Goal: Check status: Check status

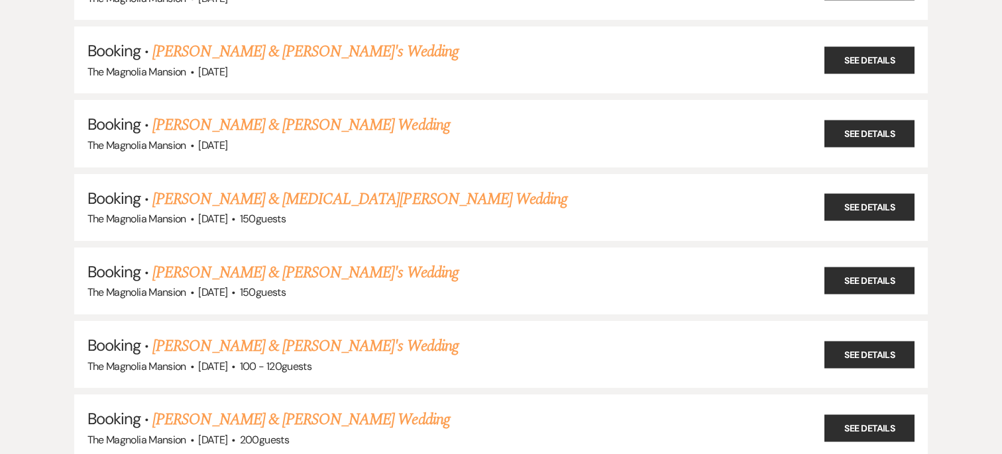
scroll to position [1183, 0]
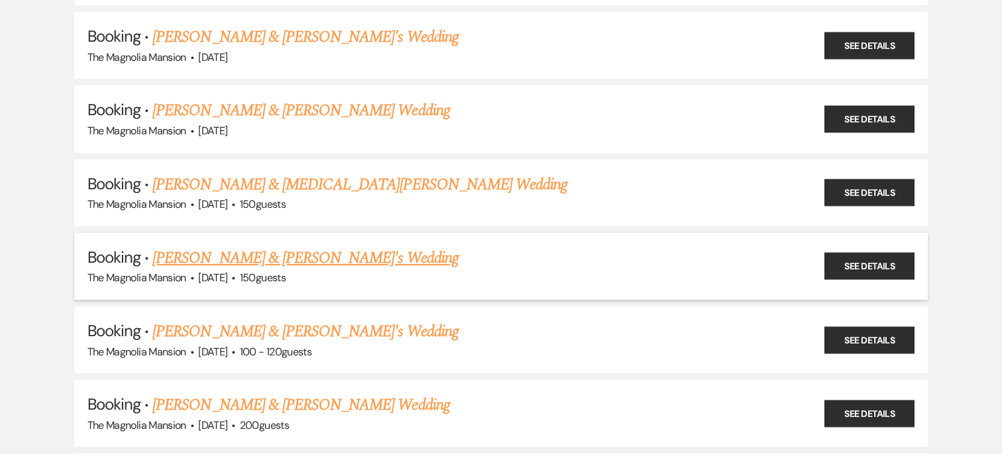
click at [341, 252] on link "[PERSON_NAME] & [PERSON_NAME]'s Wedding" at bounding box center [305, 258] width 306 height 24
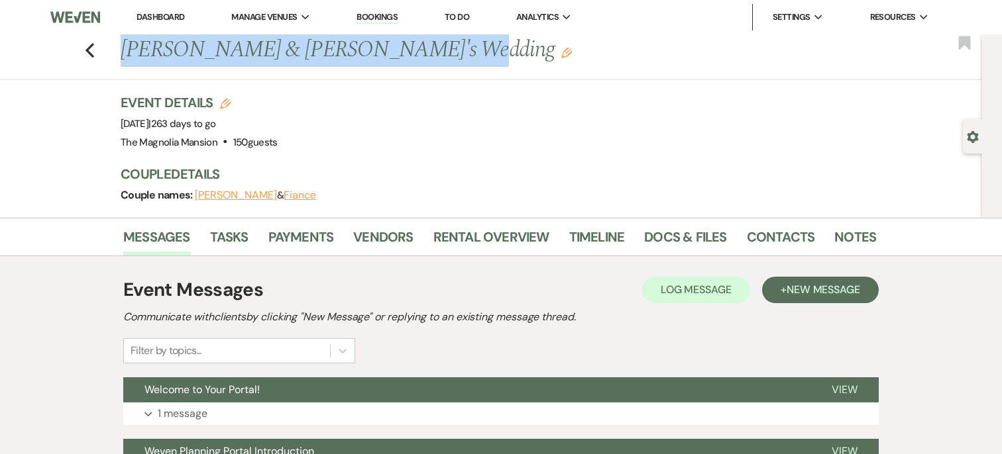
drag, startPoint x: 437, startPoint y: 52, endPoint x: 120, endPoint y: 53, distance: 317.3
click at [120, 53] on div "Previous [PERSON_NAME] & [PERSON_NAME]'s Wedding Edit" at bounding box center [491, 50] width 755 height 32
copy h1 "[PERSON_NAME] & [PERSON_NAME]'s Wedding"
drag, startPoint x: 162, startPoint y: 126, endPoint x: 229, endPoint y: 126, distance: 66.9
click at [216, 126] on span "Event Date: [DATE] | 263 days to go" at bounding box center [168, 123] width 95 height 13
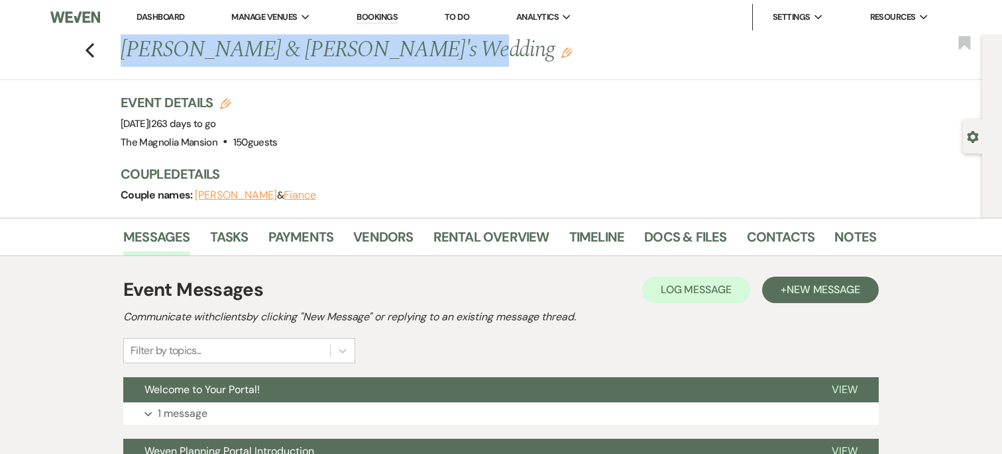
copy span "[DATE]"
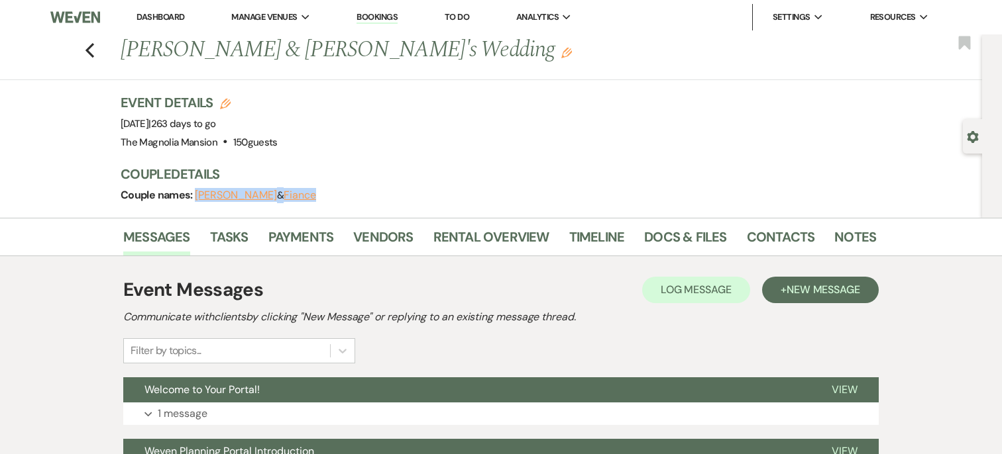
drag, startPoint x: 335, startPoint y: 197, endPoint x: 193, endPoint y: 197, distance: 141.1
click at [193, 197] on div "Couple names: Brooke McDonald & Fiance" at bounding box center [492, 195] width 742 height 19
copy span "Brooke McDonald & Fiance"
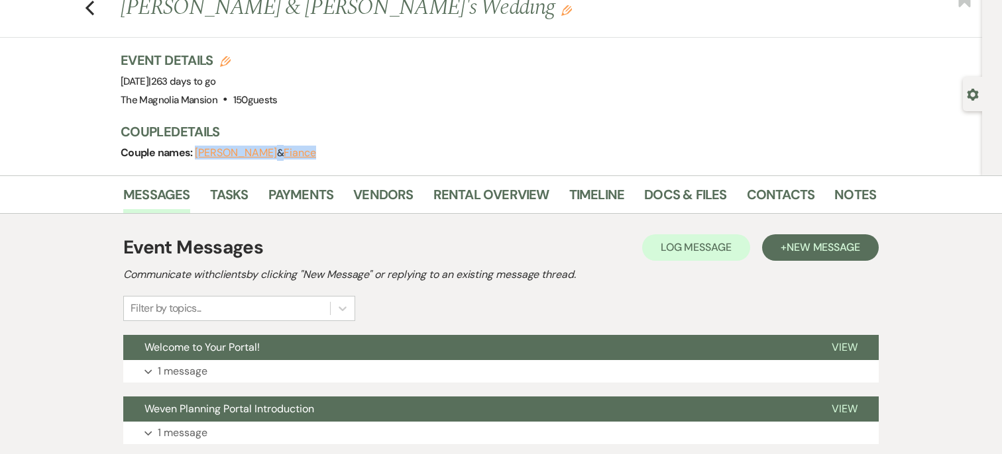
scroll to position [53, 0]
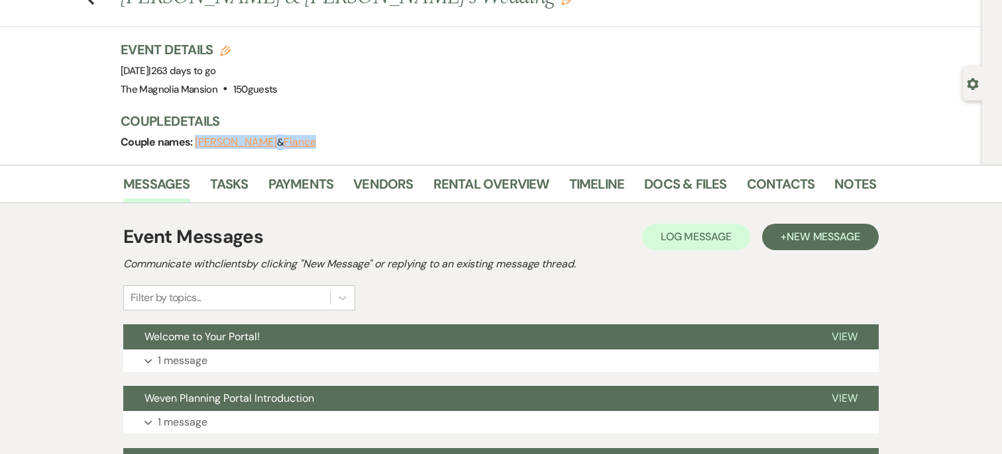
click at [249, 146] on button "Brooke McDonald" at bounding box center [236, 142] width 82 height 11
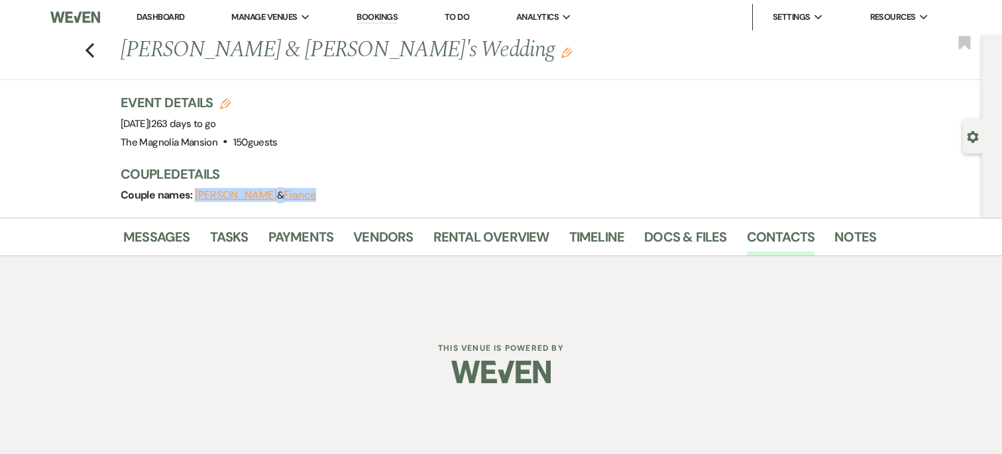
select select "1"
select select "text"
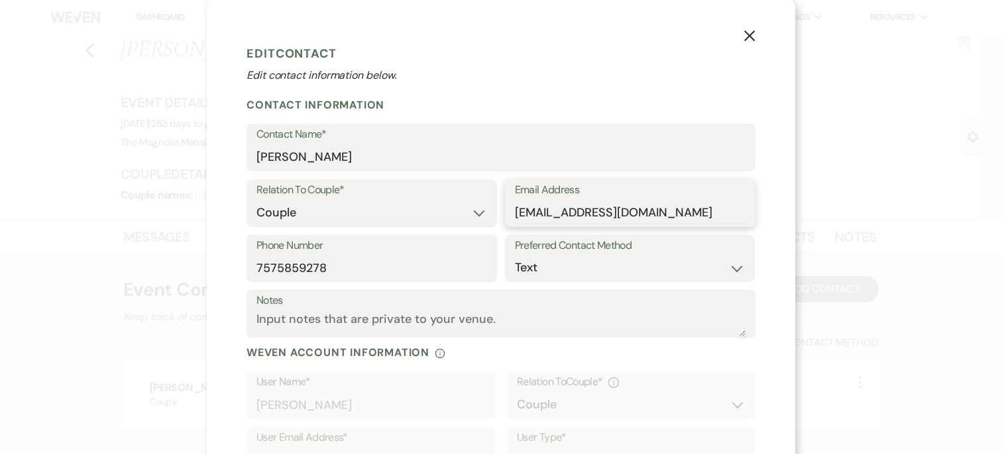
click at [661, 205] on input "bkaiiz18@yahoo.com" at bounding box center [630, 213] width 231 height 26
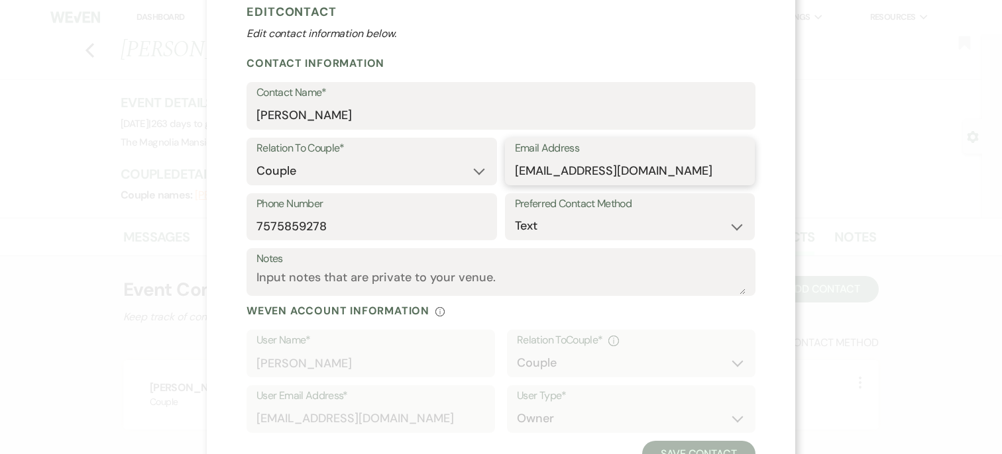
scroll to position [42, 0]
click at [339, 237] on input "7575859278" at bounding box center [371, 226] width 231 height 26
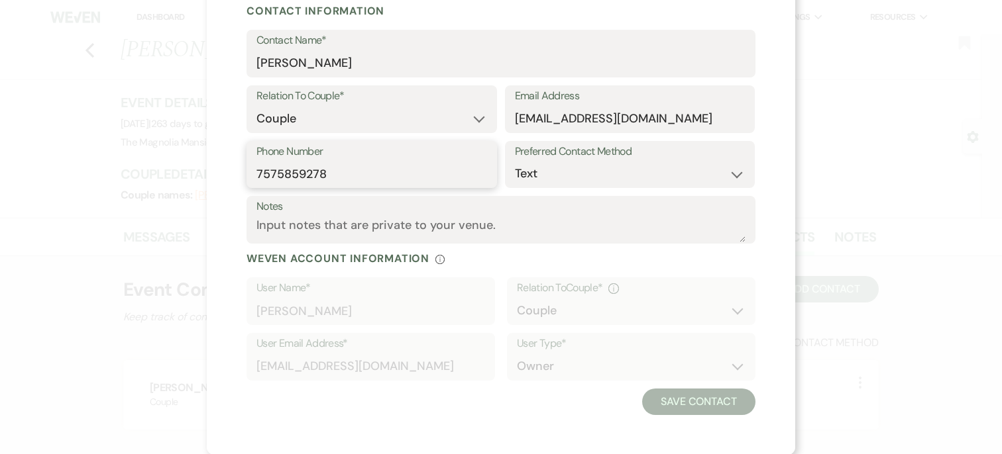
scroll to position [0, 0]
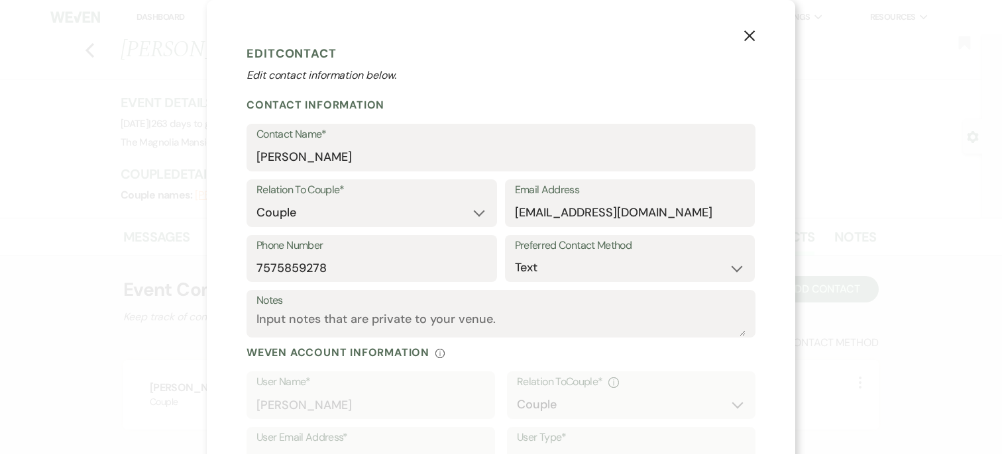
click at [757, 37] on button "X" at bounding box center [749, 35] width 20 height 23
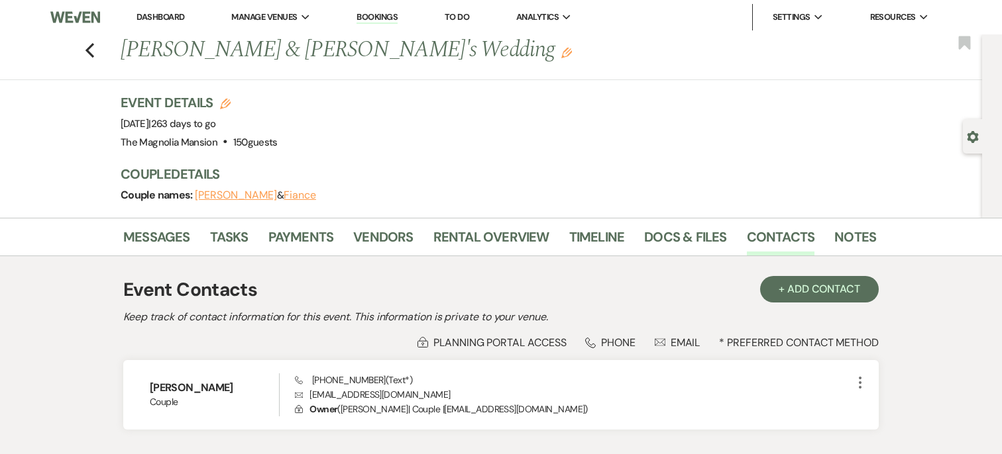
click at [301, 197] on button "Fiance" at bounding box center [300, 195] width 32 height 11
select select "1"
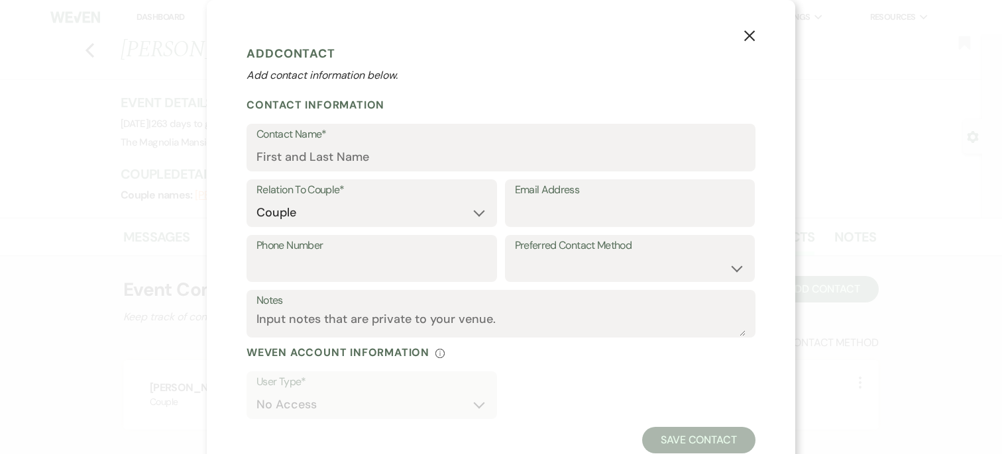
click at [745, 34] on icon "X" at bounding box center [749, 36] width 12 height 12
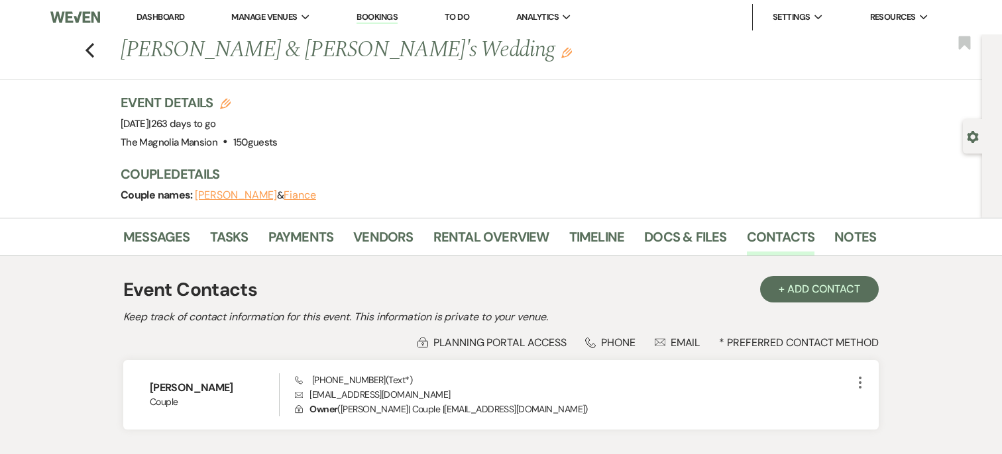
scroll to position [64, 0]
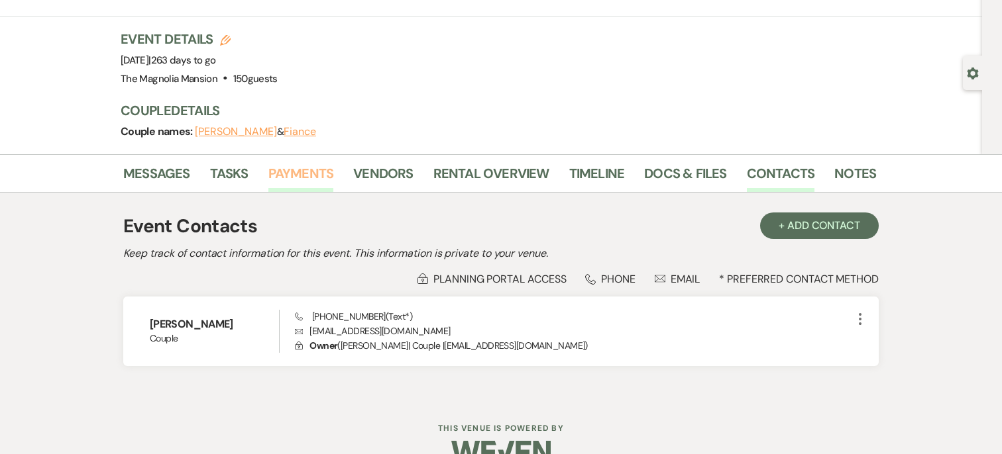
click at [297, 174] on link "Payments" at bounding box center [301, 177] width 66 height 29
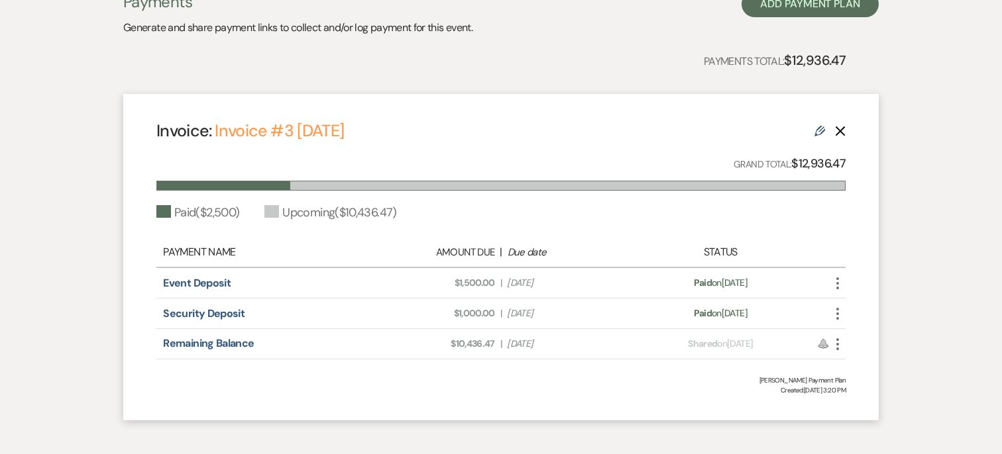
scroll to position [295, 0]
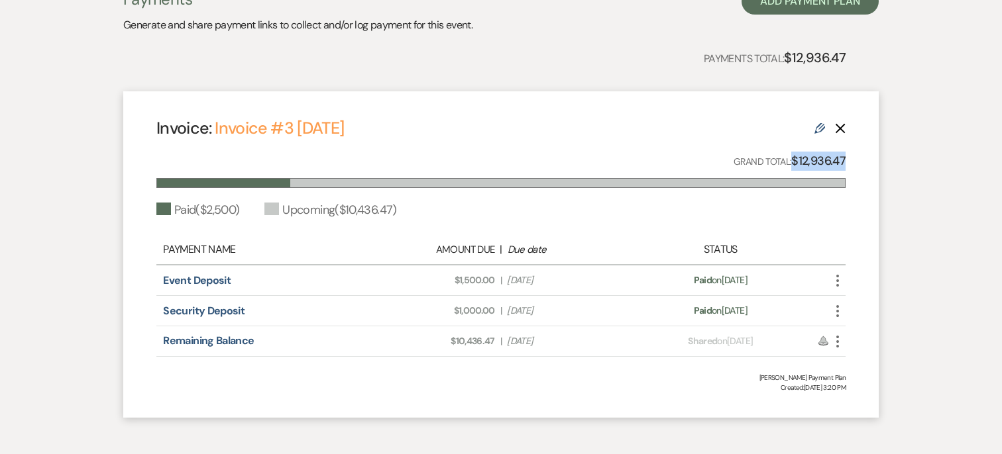
drag, startPoint x: 848, startPoint y: 162, endPoint x: 794, endPoint y: 162, distance: 53.7
click at [794, 162] on div "Invoice: Invoice #3 2-28-2025 Edit Delete Grand Total: $12,936.47 Paid ( $2,500…" at bounding box center [500, 254] width 755 height 327
copy strong "$12,936.47"
drag, startPoint x: 423, startPoint y: 282, endPoint x: 560, endPoint y: 282, distance: 137.1
click at [560, 282] on div "Amount Due: $1,500.00 | Due Date Feb 27, 2025" at bounding box center [501, 281] width 270 height 14
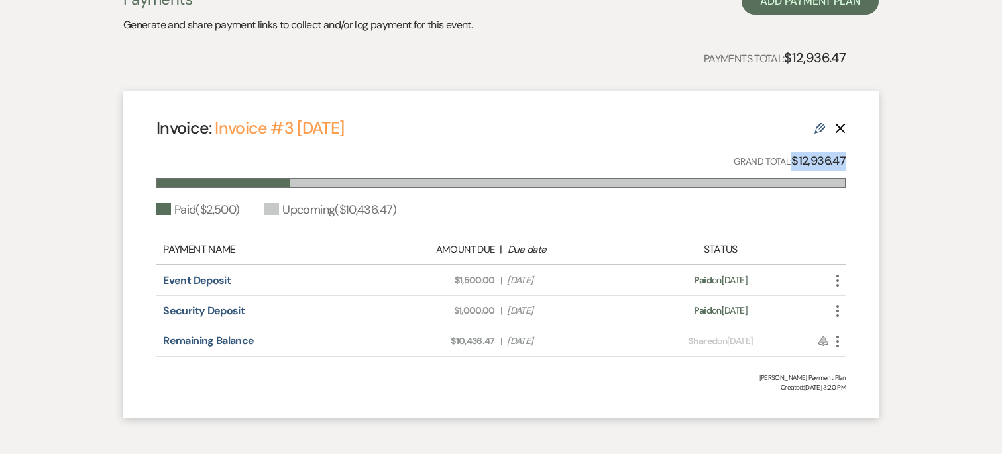
click at [560, 282] on span "Due Date Feb 27, 2025" at bounding box center [568, 281] width 122 height 14
drag, startPoint x: 445, startPoint y: 279, endPoint x: 621, endPoint y: 335, distance: 184.8
click at [621, 335] on div "Payment Name Amount Due | Due date Status Event Deposit Amount Due: $1,500.00 |…" at bounding box center [500, 296] width 689 height 122
click at [621, 335] on span "Due Date Apr 14, 2026" at bounding box center [568, 342] width 122 height 14
drag, startPoint x: 446, startPoint y: 280, endPoint x: 594, endPoint y: 284, distance: 148.5
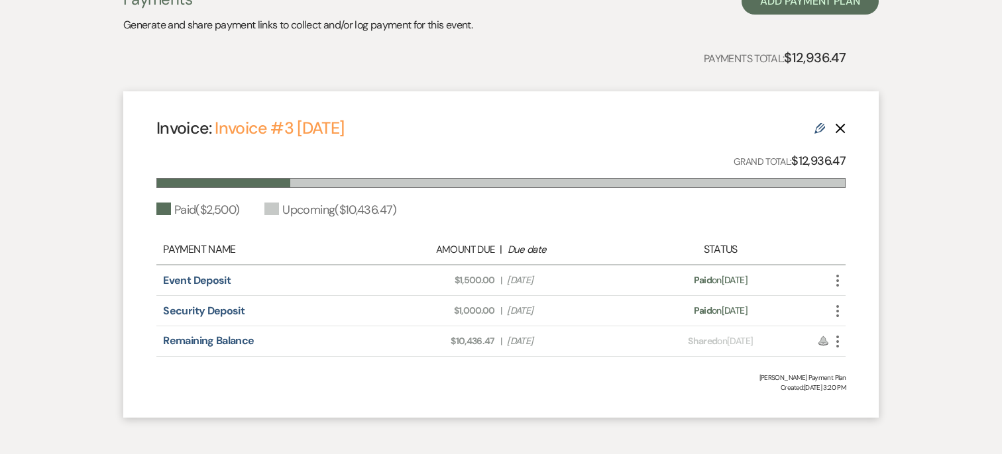
click at [594, 284] on div "Amount Due: $1,500.00 | Due Date Feb 27, 2025" at bounding box center [501, 281] width 270 height 14
copy div "$1,500.00 | Due Date Feb 27, 2025"
click at [326, 292] on div "Event Deposit Amount Due: $1,500.00 | Due Date Feb 27, 2025 Payment status: Pai…" at bounding box center [500, 281] width 689 height 30
drag, startPoint x: 157, startPoint y: 280, endPoint x: 562, endPoint y: 279, distance: 404.8
click at [562, 279] on div "Event Deposit Amount Due: $1,500.00 | Due Date Feb 27, 2025 Payment status: Pai…" at bounding box center [500, 281] width 689 height 30
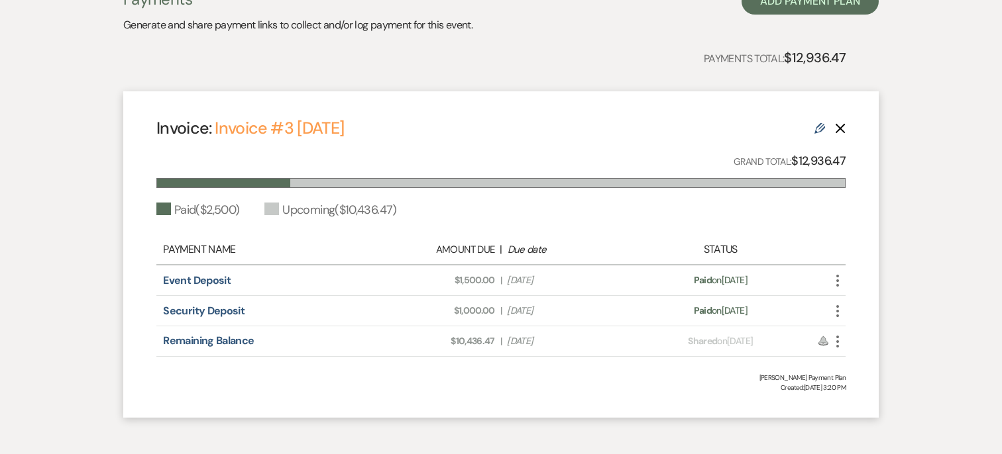
copy div "Event Deposit Amount Due: $1,500.00 | Due Date Feb 27, 2025"
drag, startPoint x: 558, startPoint y: 309, endPoint x: 449, endPoint y: 311, distance: 110.0
click at [449, 311] on div "Amount Due: $1,000.00 | Due Date Feb 27, 2025" at bounding box center [501, 311] width 270 height 14
copy div "$1,000.00 | Due Date Feb 27, 2025"
drag, startPoint x: 441, startPoint y: 344, endPoint x: 568, endPoint y: 346, distance: 127.9
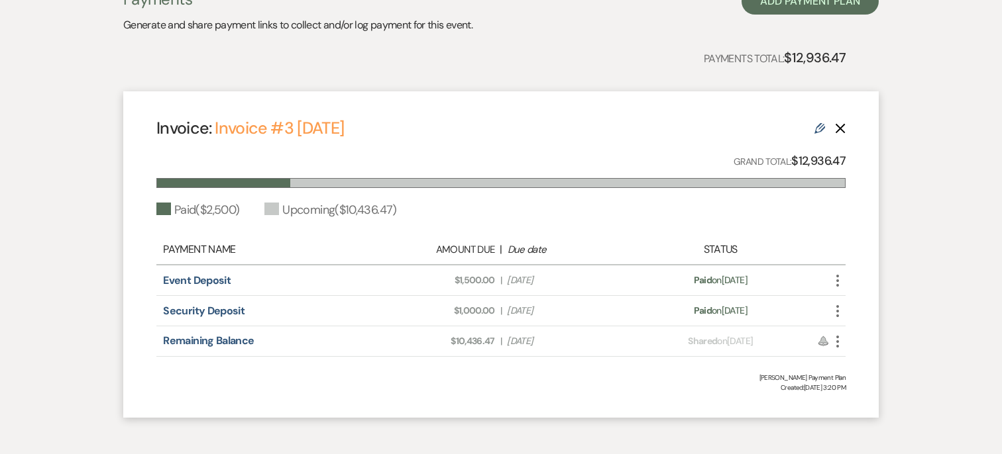
click at [568, 346] on div "Amount Due: $10,436.47 | Due Date Apr 14, 2026" at bounding box center [501, 342] width 270 height 14
copy div "$10,436.47 | Due Date Apr 14, 2026"
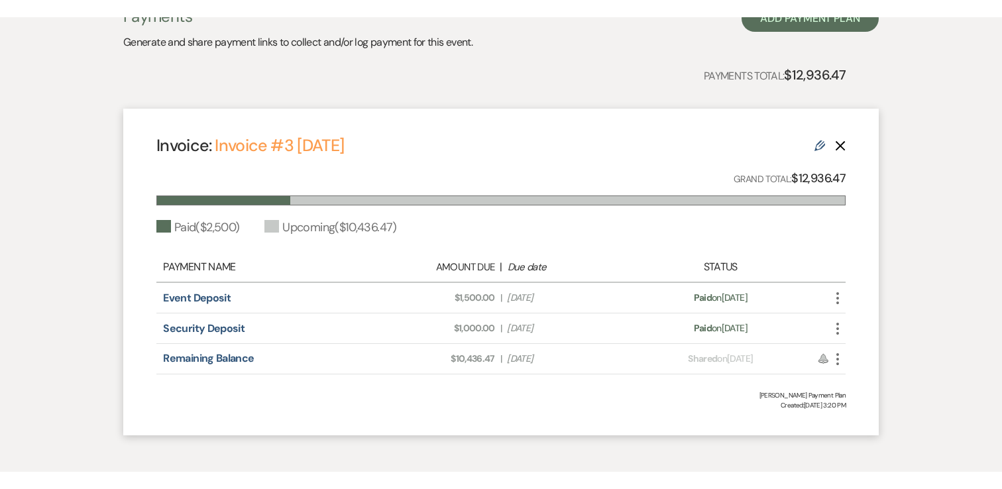
scroll to position [320, 0]
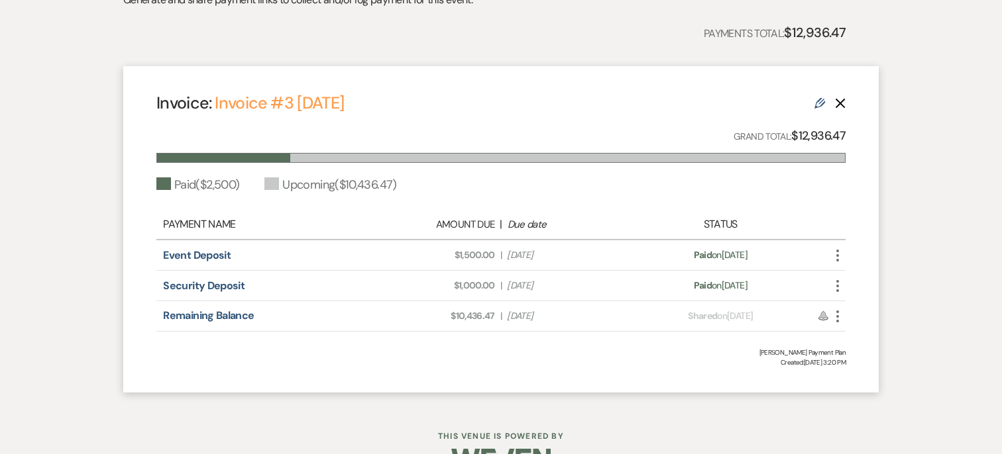
drag, startPoint x: 665, startPoint y: 251, endPoint x: 765, endPoint y: 292, distance: 107.5
click at [764, 294] on div "Payment Name Amount Due | Due date Status Event Deposit Amount Due: $1,500.00 |…" at bounding box center [500, 271] width 689 height 122
click at [765, 292] on div "Payment status: Paid on Feb 27, 2025" at bounding box center [720, 286] width 169 height 14
drag, startPoint x: 665, startPoint y: 249, endPoint x: 715, endPoint y: 249, distance: 50.4
click at [715, 249] on div "Payment status: Paid on Feb 27, 2025" at bounding box center [720, 255] width 169 height 14
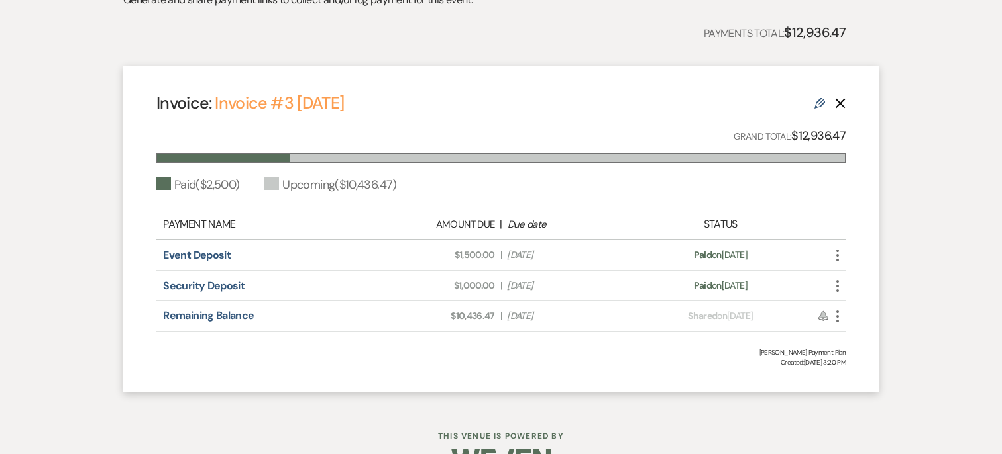
click at [645, 256] on div "Payment status: Paid on Feb 27, 2025" at bounding box center [720, 255] width 169 height 14
drag, startPoint x: 661, startPoint y: 261, endPoint x: 765, endPoint y: 261, distance: 103.4
click at [765, 261] on div "Payment status: Paid on Feb 27, 2025" at bounding box center [720, 255] width 169 height 14
click at [654, 308] on div "Remaining Balance Amount Due: $10,436.47 | Due Date Apr 14, 2026 Payment status…" at bounding box center [500, 316] width 689 height 30
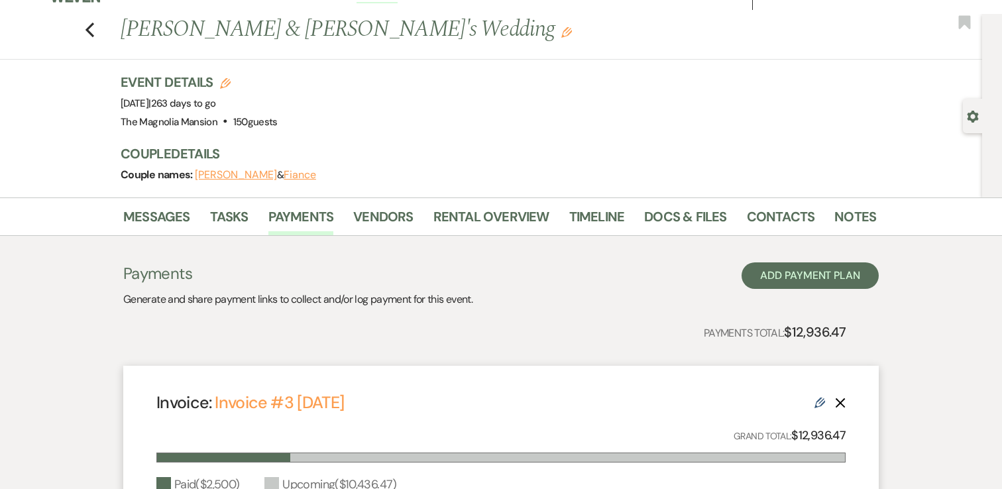
scroll to position [0, 0]
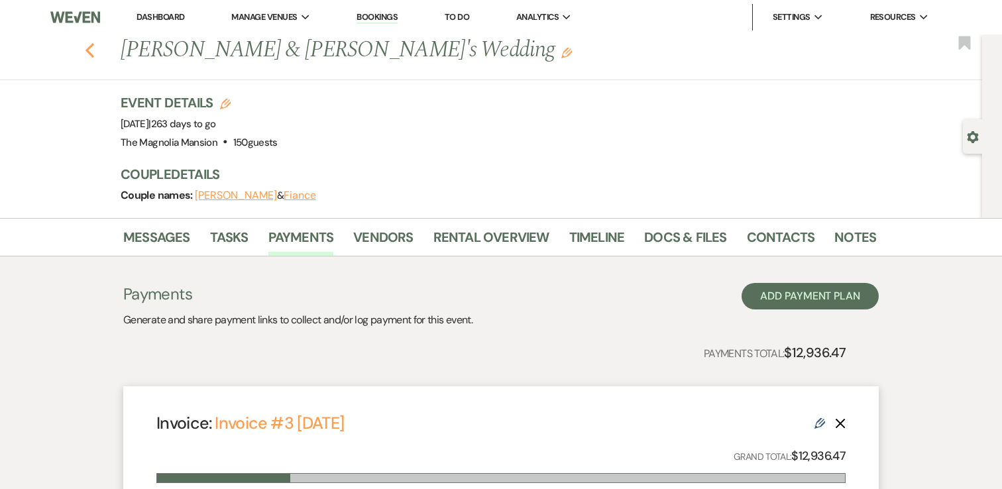
click at [85, 48] on icon "Previous" at bounding box center [90, 50] width 10 height 16
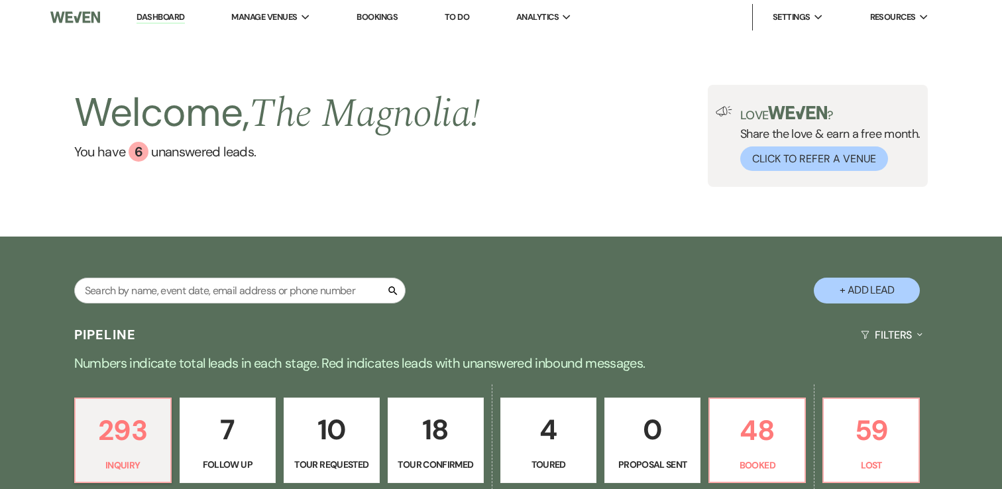
click at [390, 15] on link "Bookings" at bounding box center [376, 16] width 41 height 11
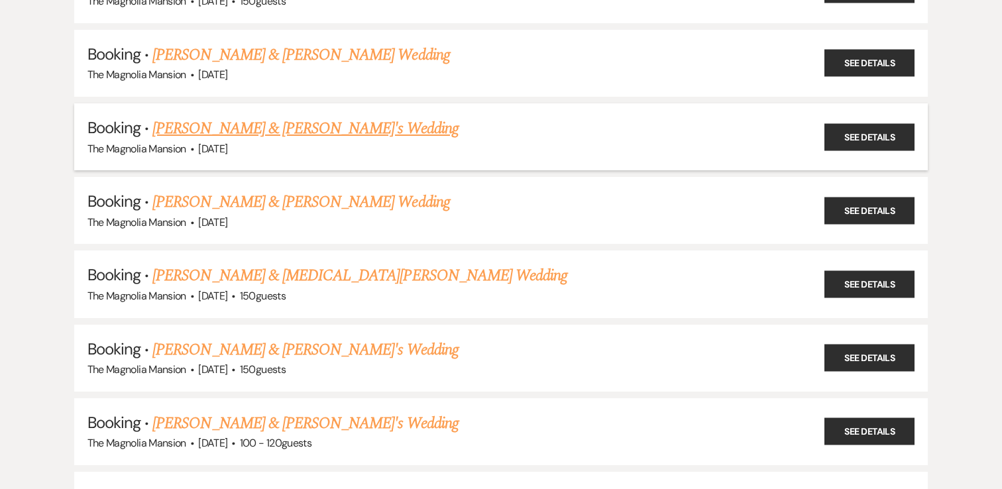
scroll to position [991, 0]
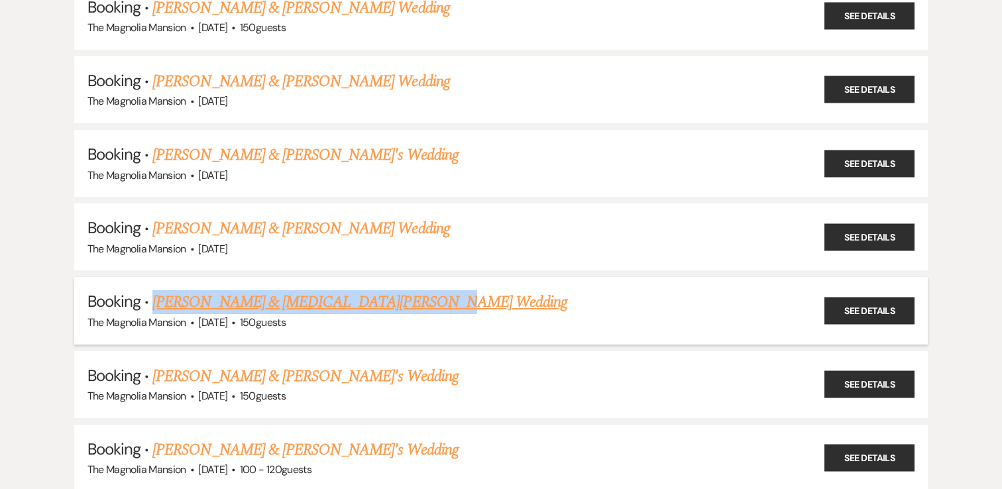
drag, startPoint x: 435, startPoint y: 300, endPoint x: 154, endPoint y: 298, distance: 280.2
click at [154, 298] on h5 "Booking · [PERSON_NAME] & [MEDICAL_DATA][PERSON_NAME] Wedding" at bounding box center [500, 302] width 827 height 24
copy link "[PERSON_NAME] & [MEDICAL_DATA][PERSON_NAME] Wedding"
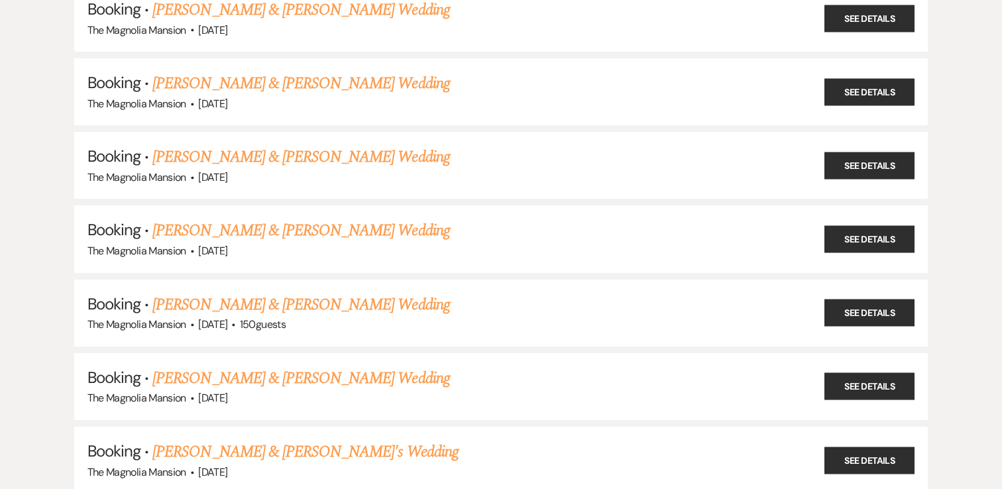
scroll to position [669, 0]
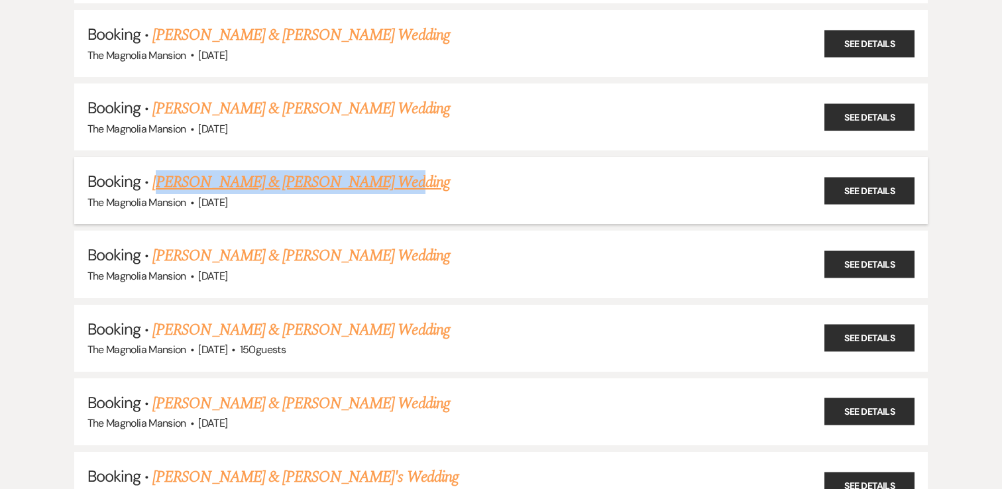
drag, startPoint x: 396, startPoint y: 181, endPoint x: 158, endPoint y: 186, distance: 237.9
click at [158, 186] on h5 "Booking · [PERSON_NAME] & [PERSON_NAME] Wedding" at bounding box center [500, 182] width 827 height 24
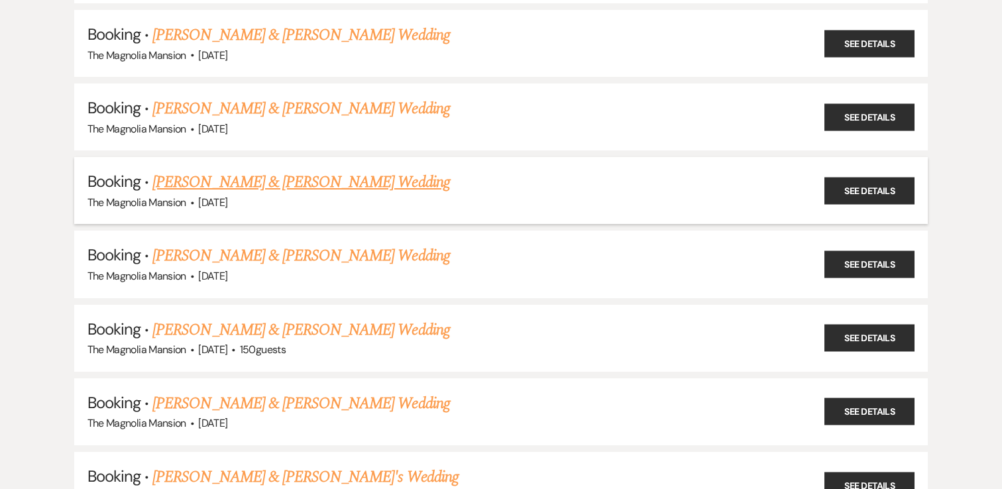
click at [474, 211] on li "Booking · [PERSON_NAME] & [PERSON_NAME] Wedding The Magnolia Mansion · [DATE] S…" at bounding box center [501, 190] width 854 height 67
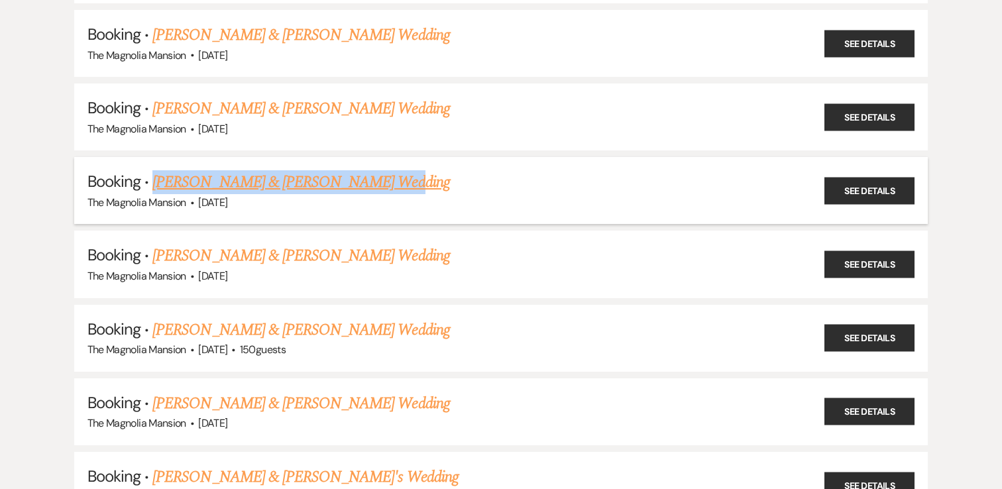
drag, startPoint x: 403, startPoint y: 185, endPoint x: 152, endPoint y: 182, distance: 251.1
click at [152, 182] on h5 "Booking · [PERSON_NAME] & [PERSON_NAME] Wedding" at bounding box center [500, 182] width 827 height 24
copy link "[PERSON_NAME] & [PERSON_NAME] Wedding"
